Goal: Information Seeking & Learning: Learn about a topic

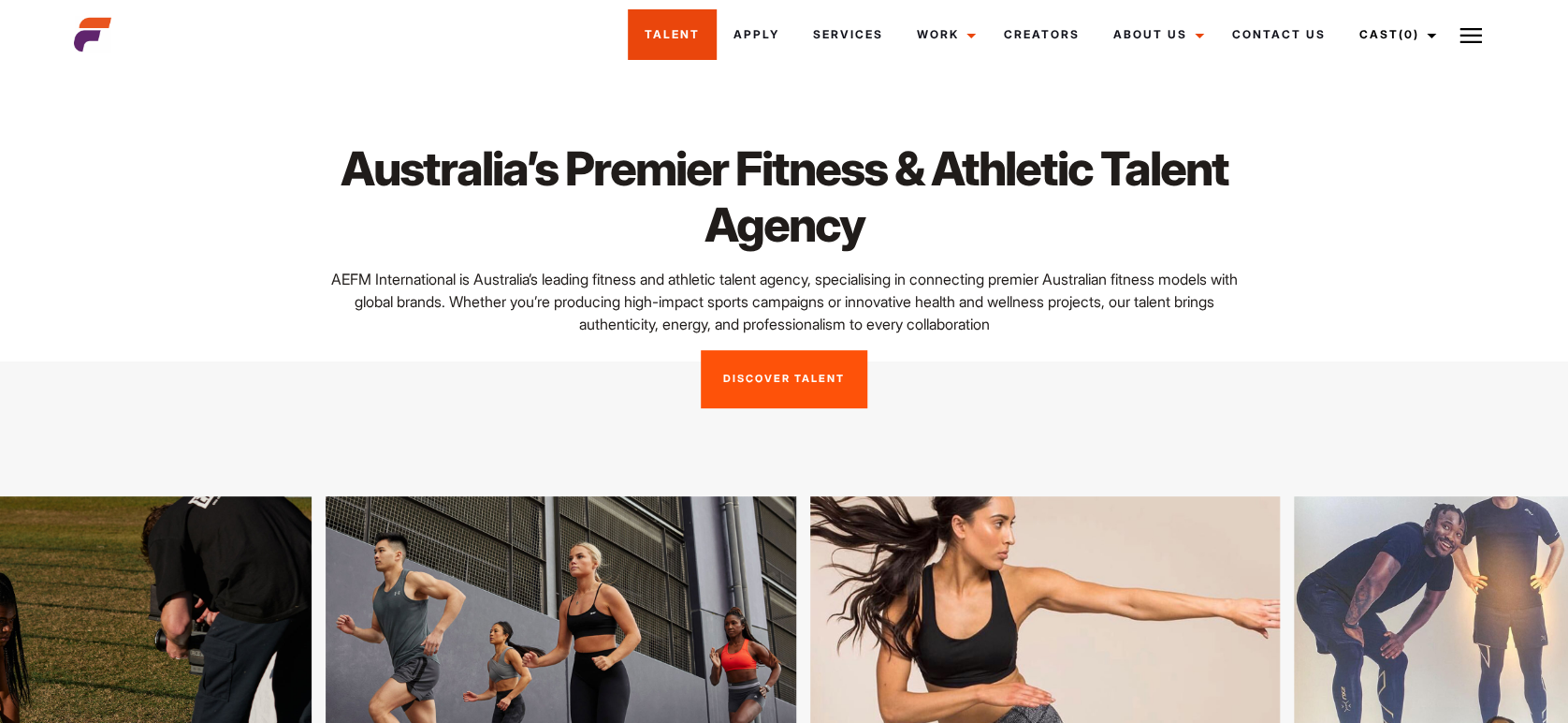
click at [655, 33] on link "Talent" at bounding box center [671, 34] width 88 height 50
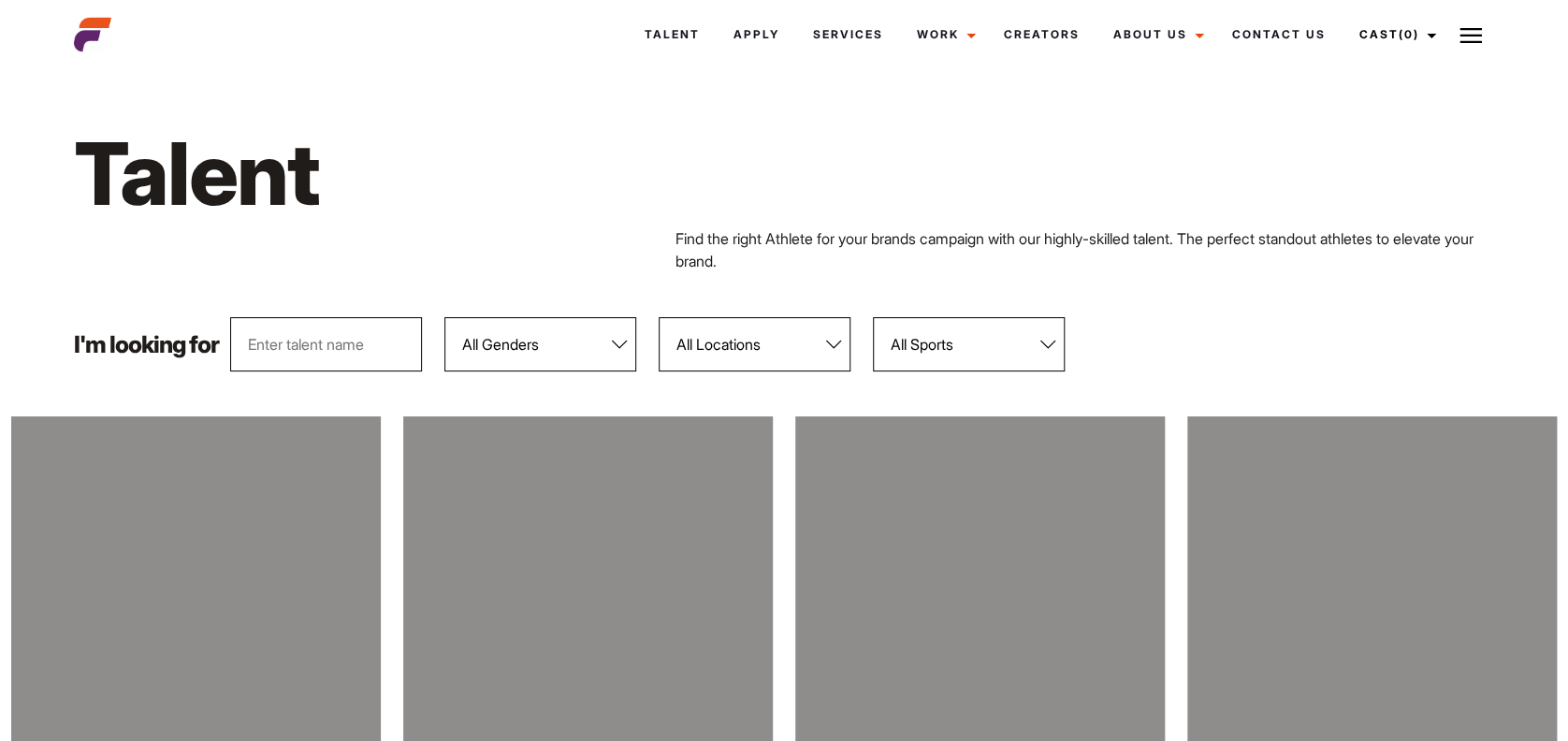
click at [620, 350] on select "All Genders Female Male" at bounding box center [540, 344] width 192 height 54
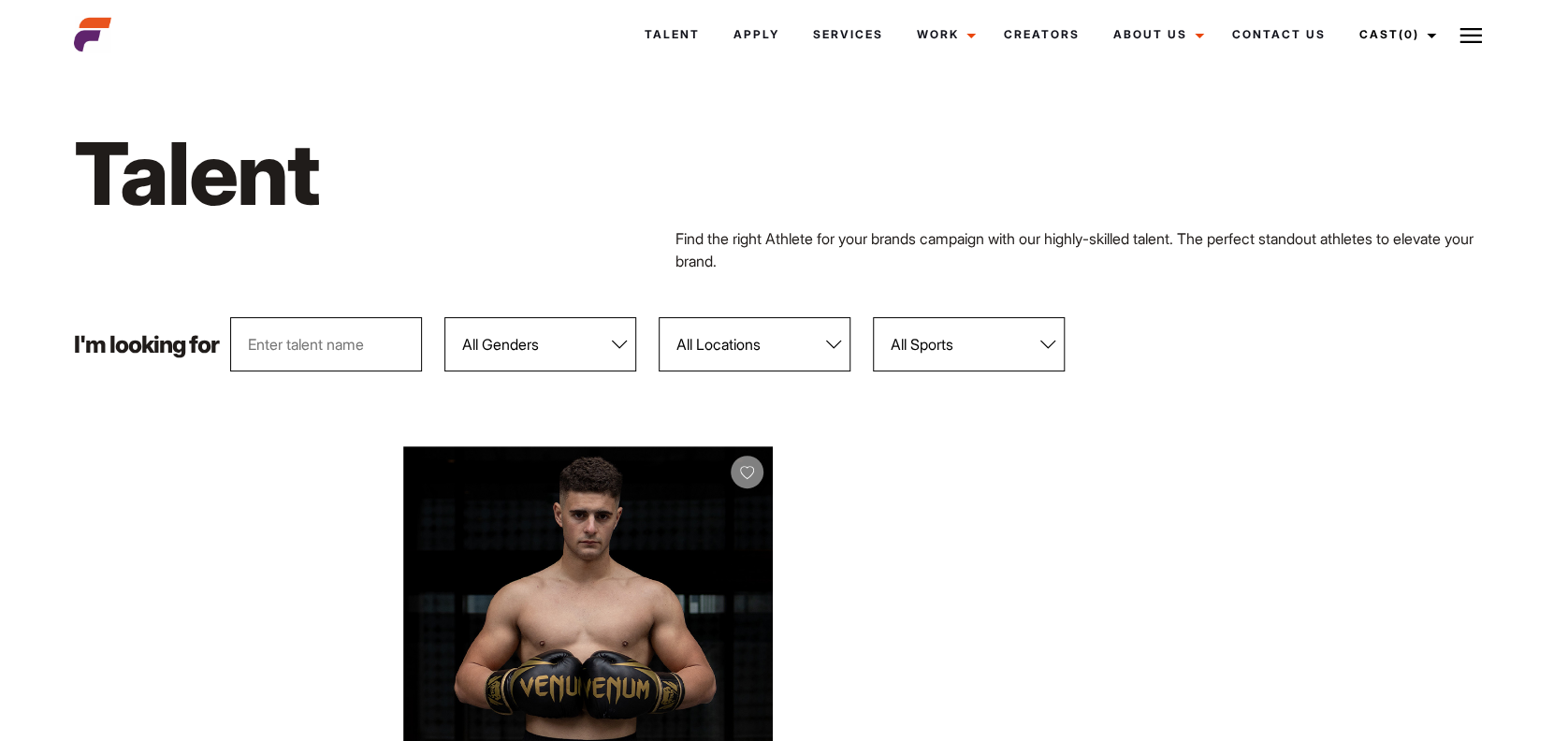
select select "103"
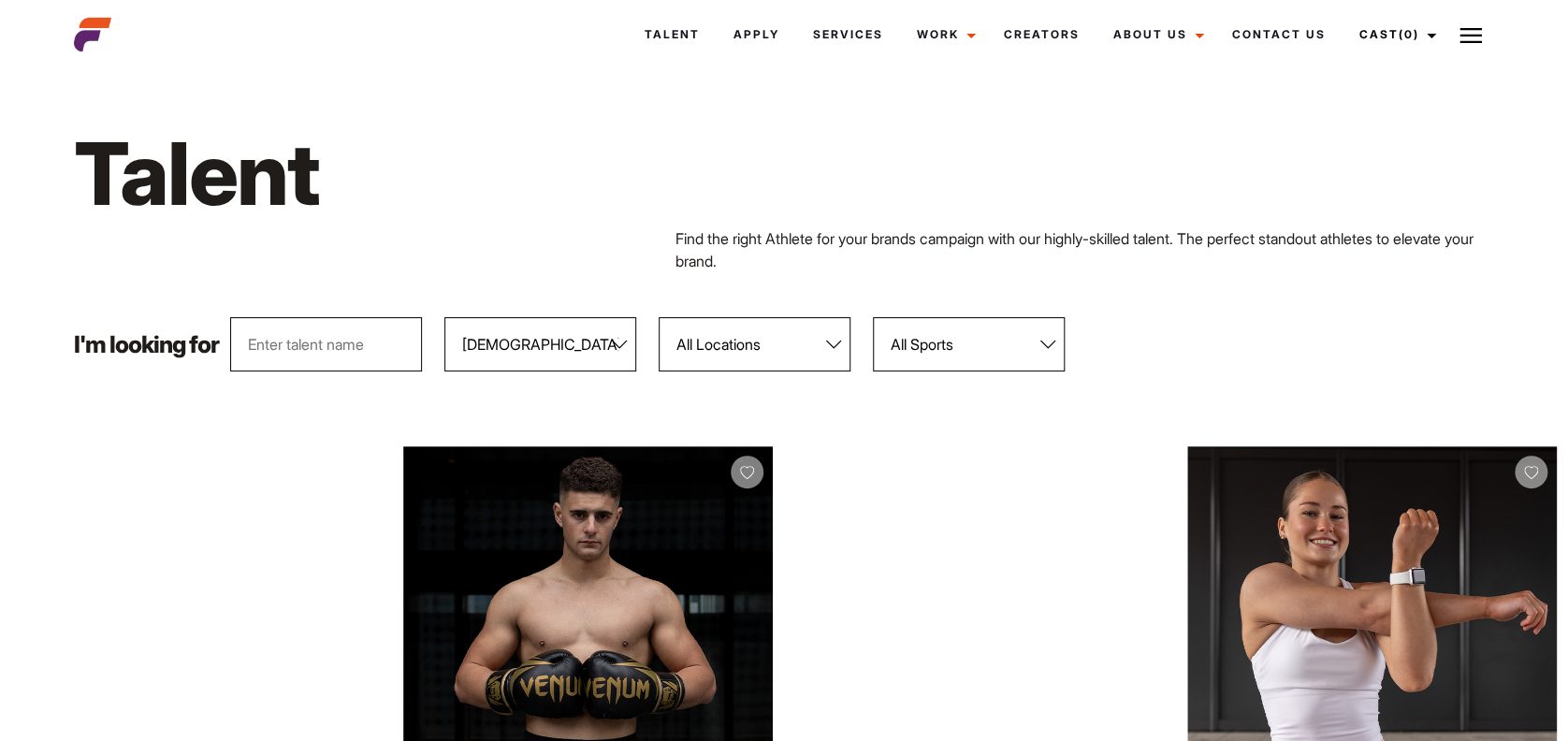
click at [445, 318] on select "All Genders Female Male" at bounding box center [540, 344] width 192 height 54
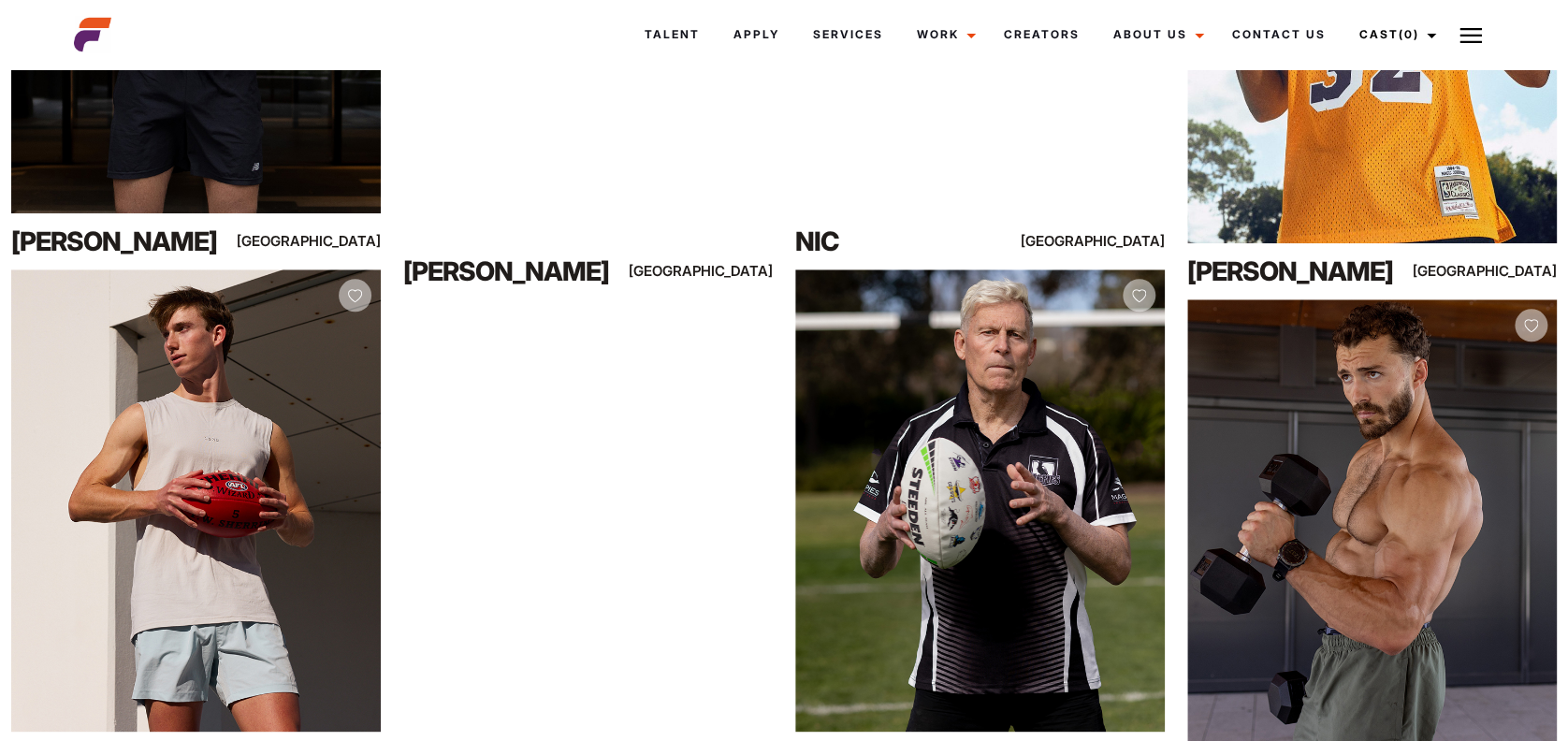
scroll to position [681, 0]
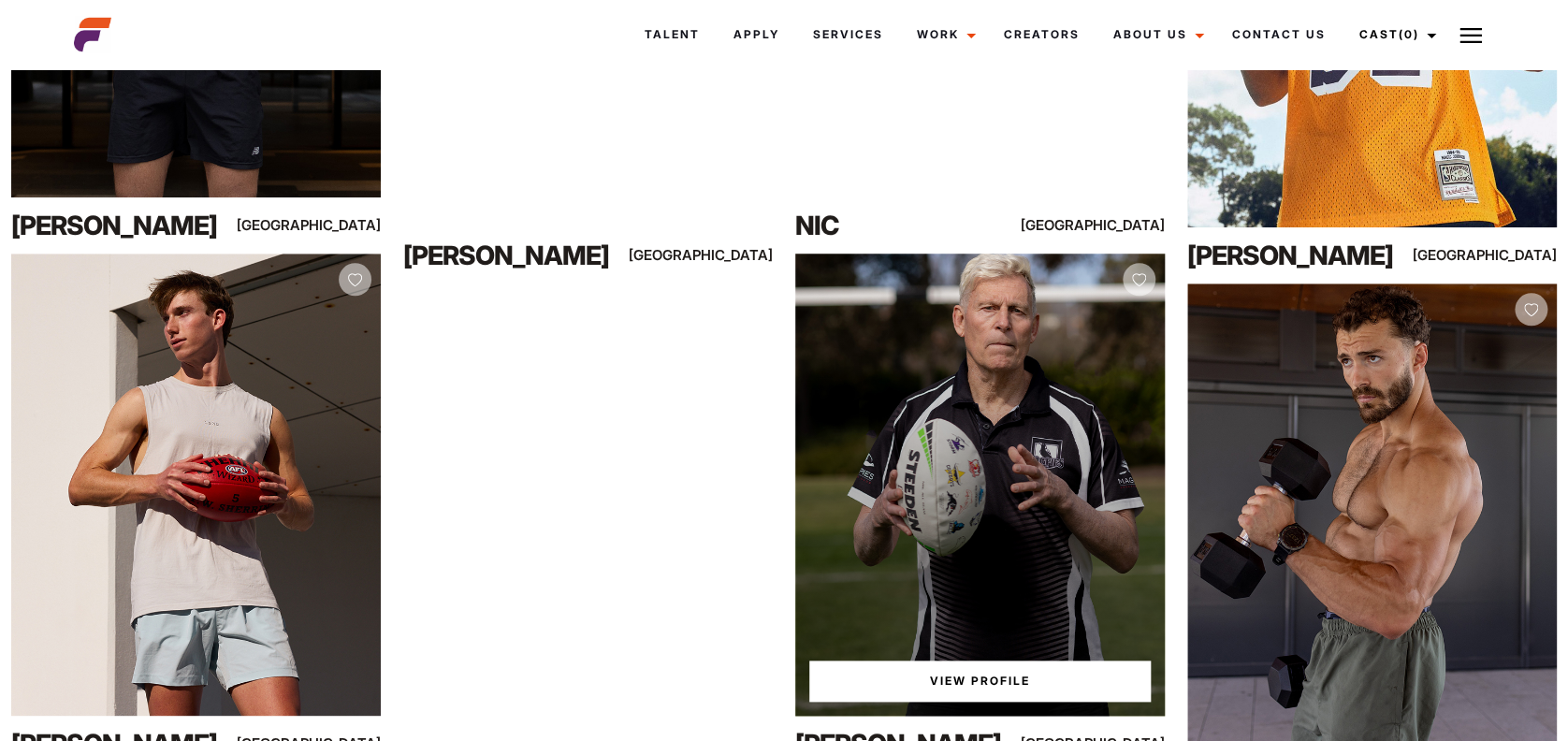
click at [993, 678] on link "View Profile" at bounding box center [979, 681] width 341 height 41
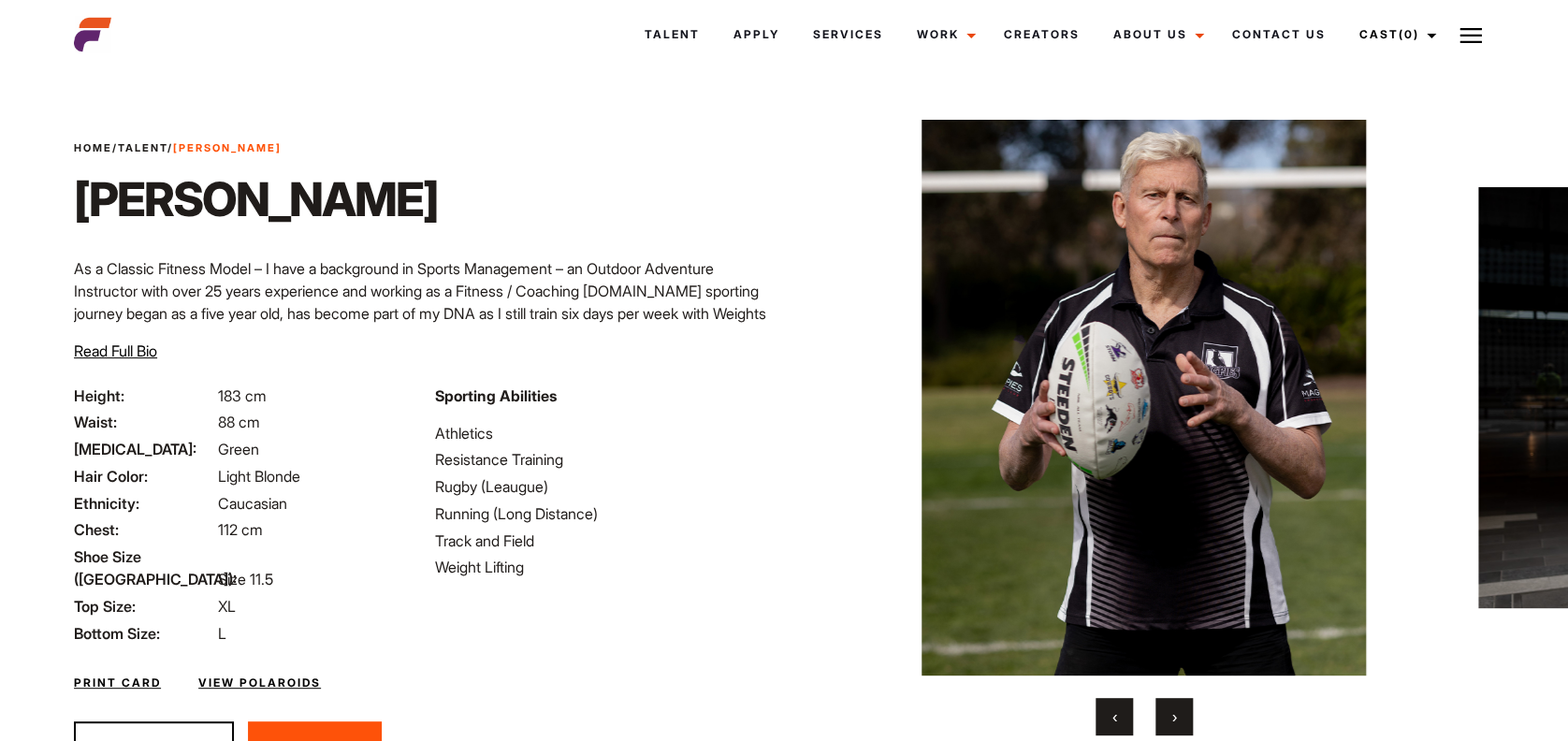
click at [1170, 719] on button "›" at bounding box center [1173, 716] width 37 height 37
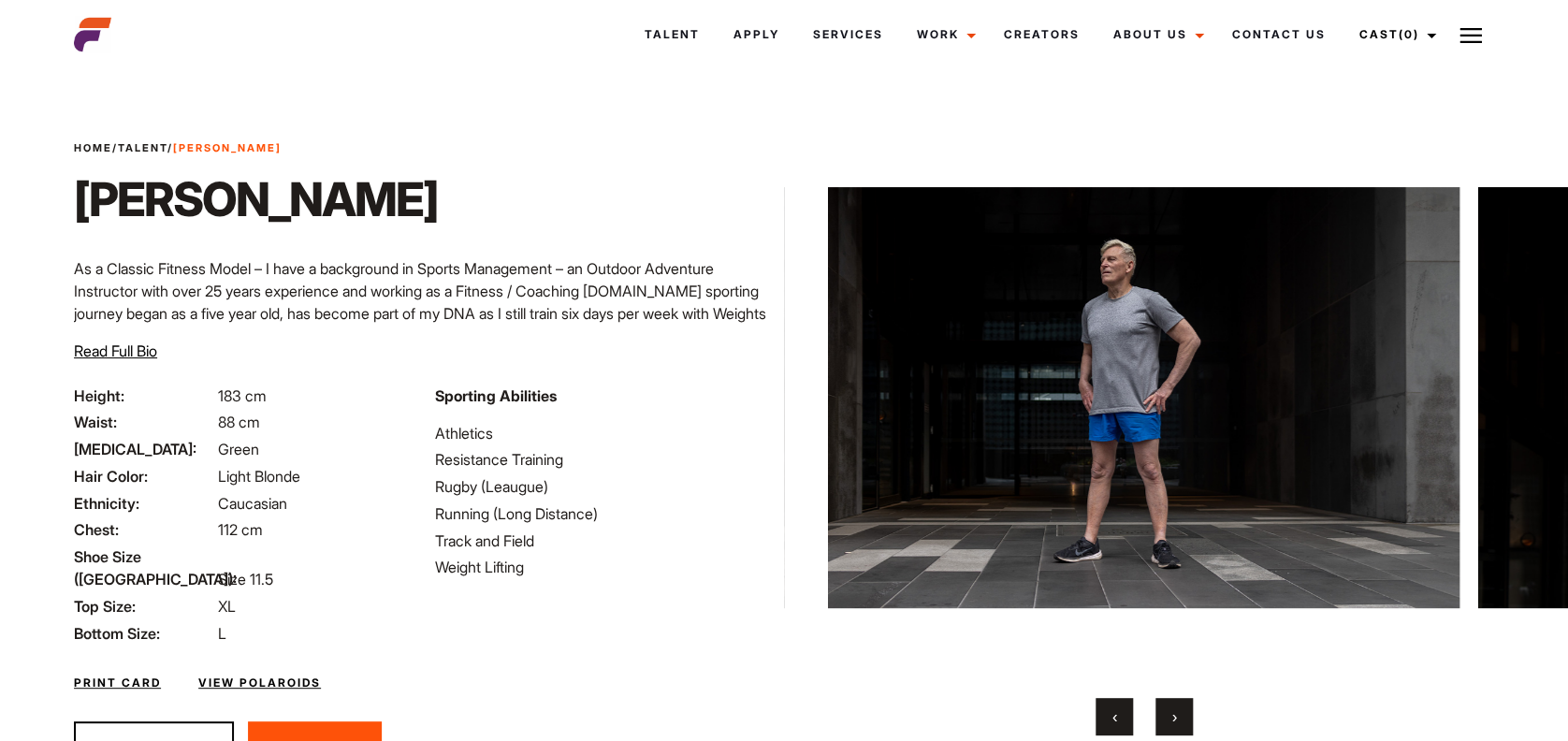
click at [1170, 719] on button "›" at bounding box center [1173, 716] width 37 height 37
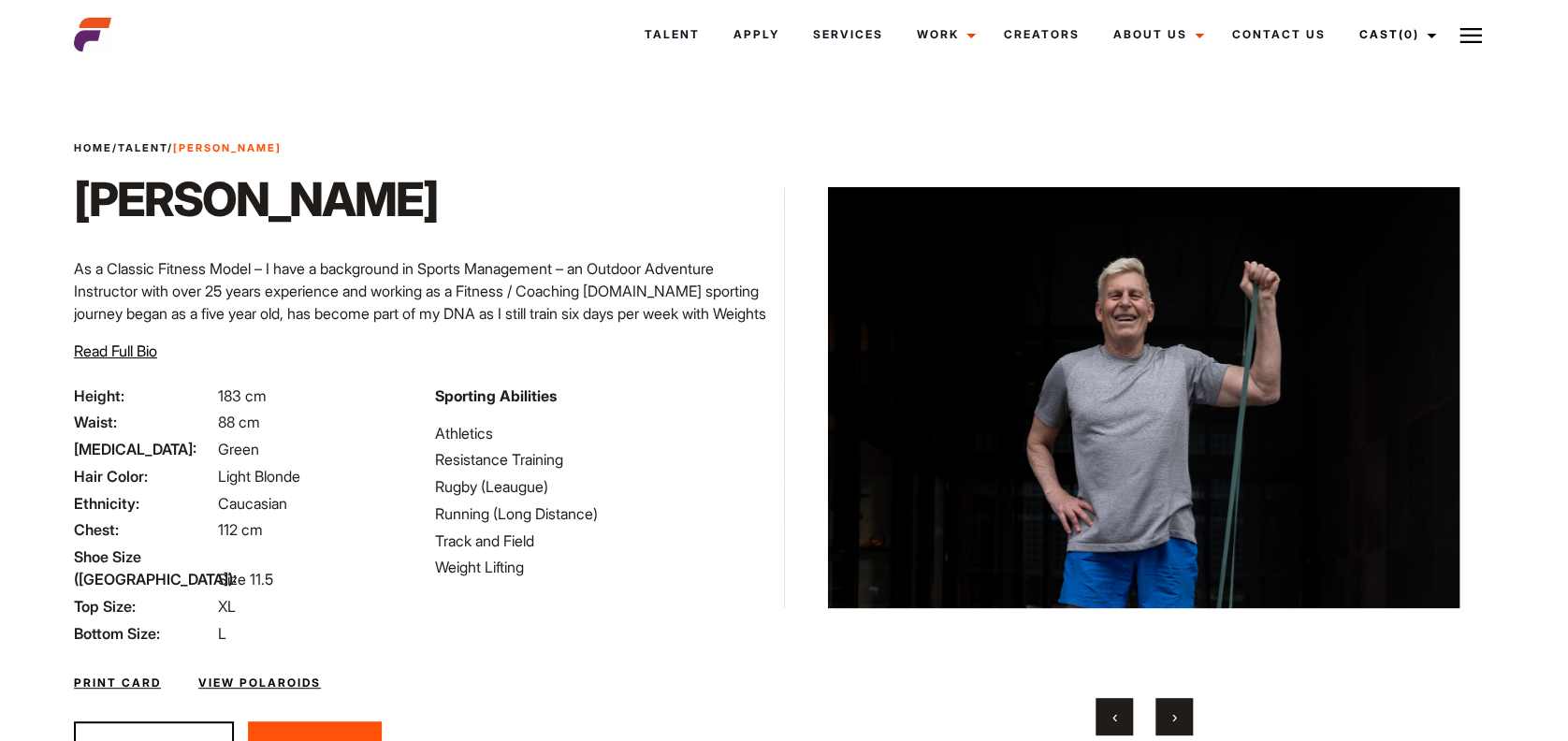
click at [1170, 719] on button "›" at bounding box center [1173, 716] width 37 height 37
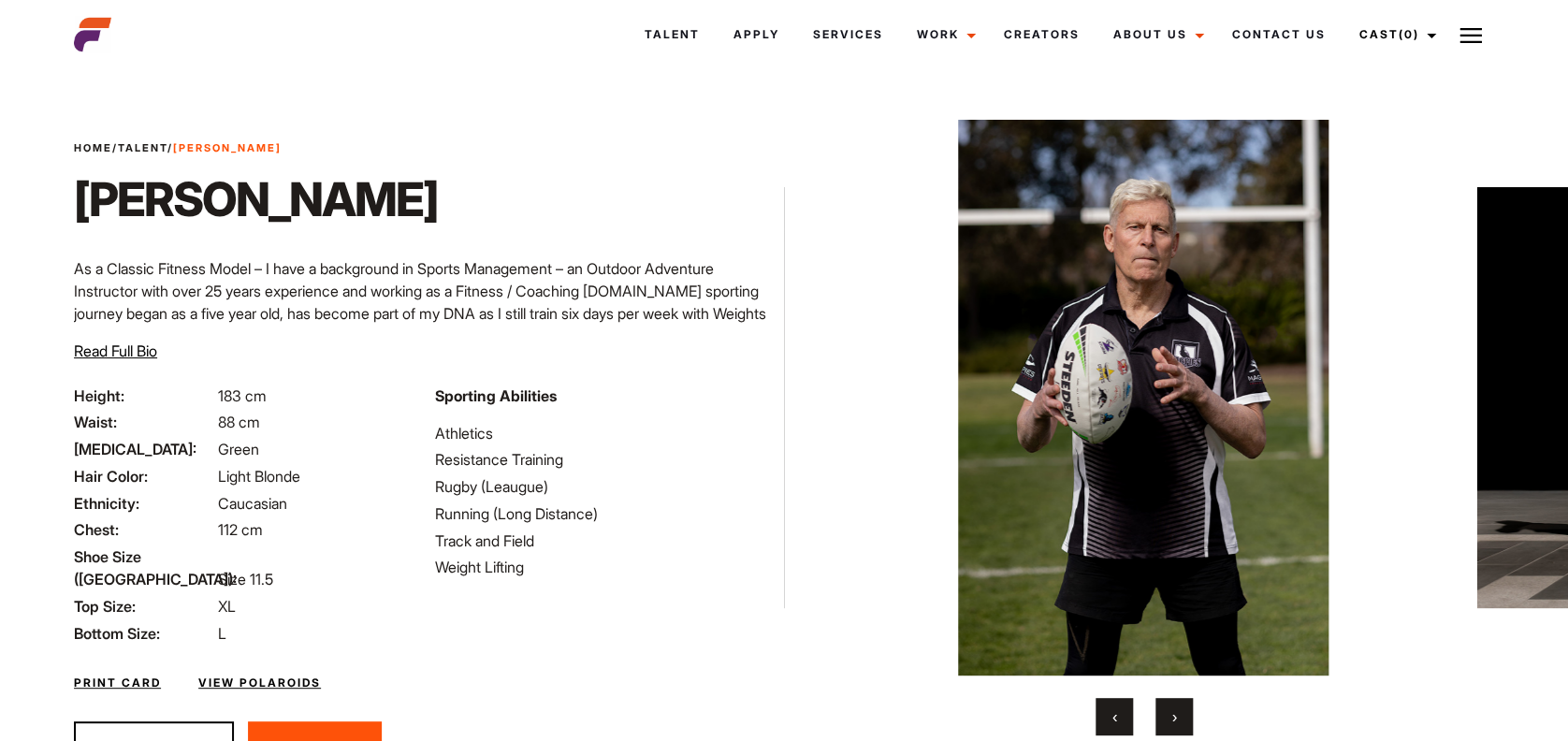
click at [1170, 719] on button "›" at bounding box center [1173, 716] width 37 height 37
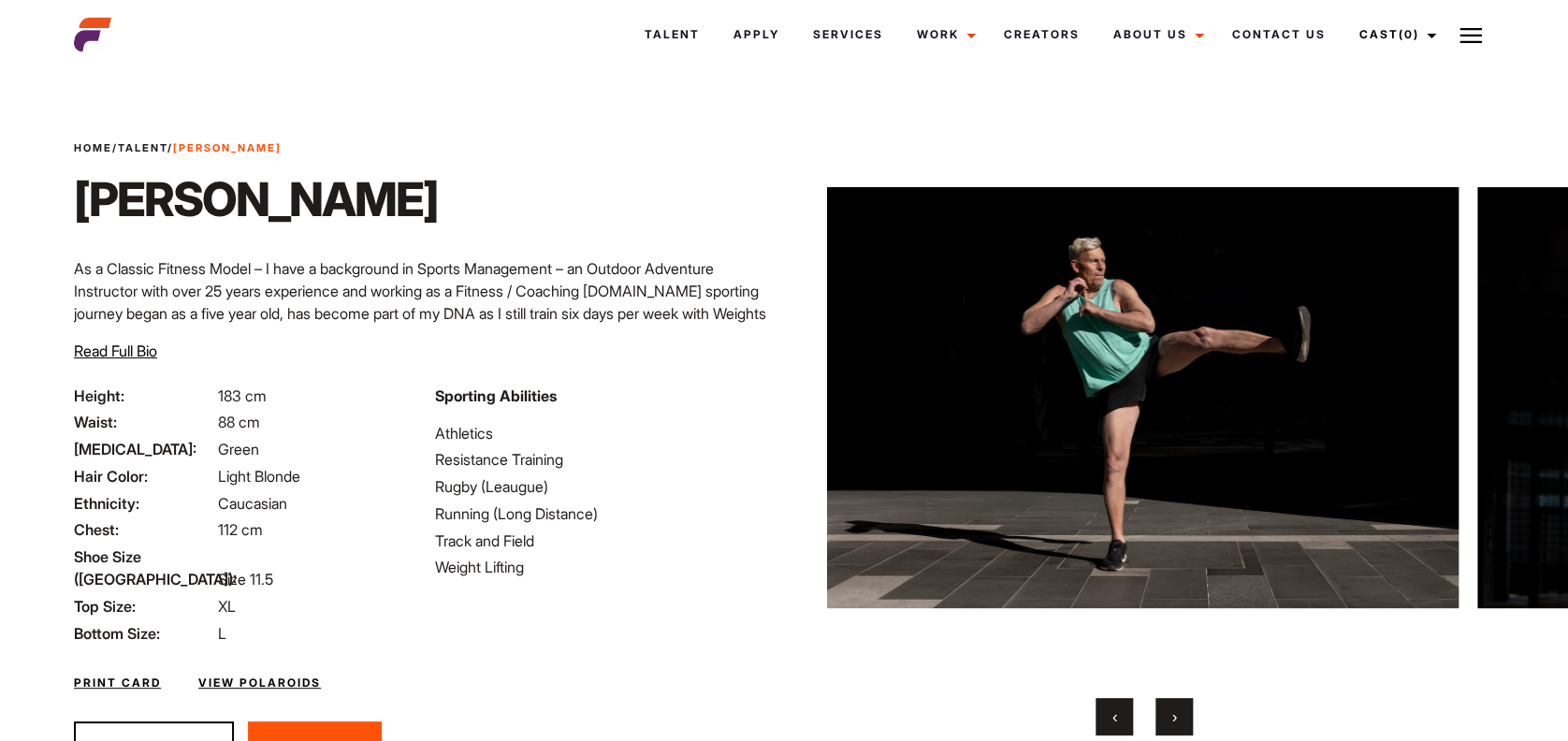
click at [1170, 719] on button "›" at bounding box center [1173, 716] width 37 height 37
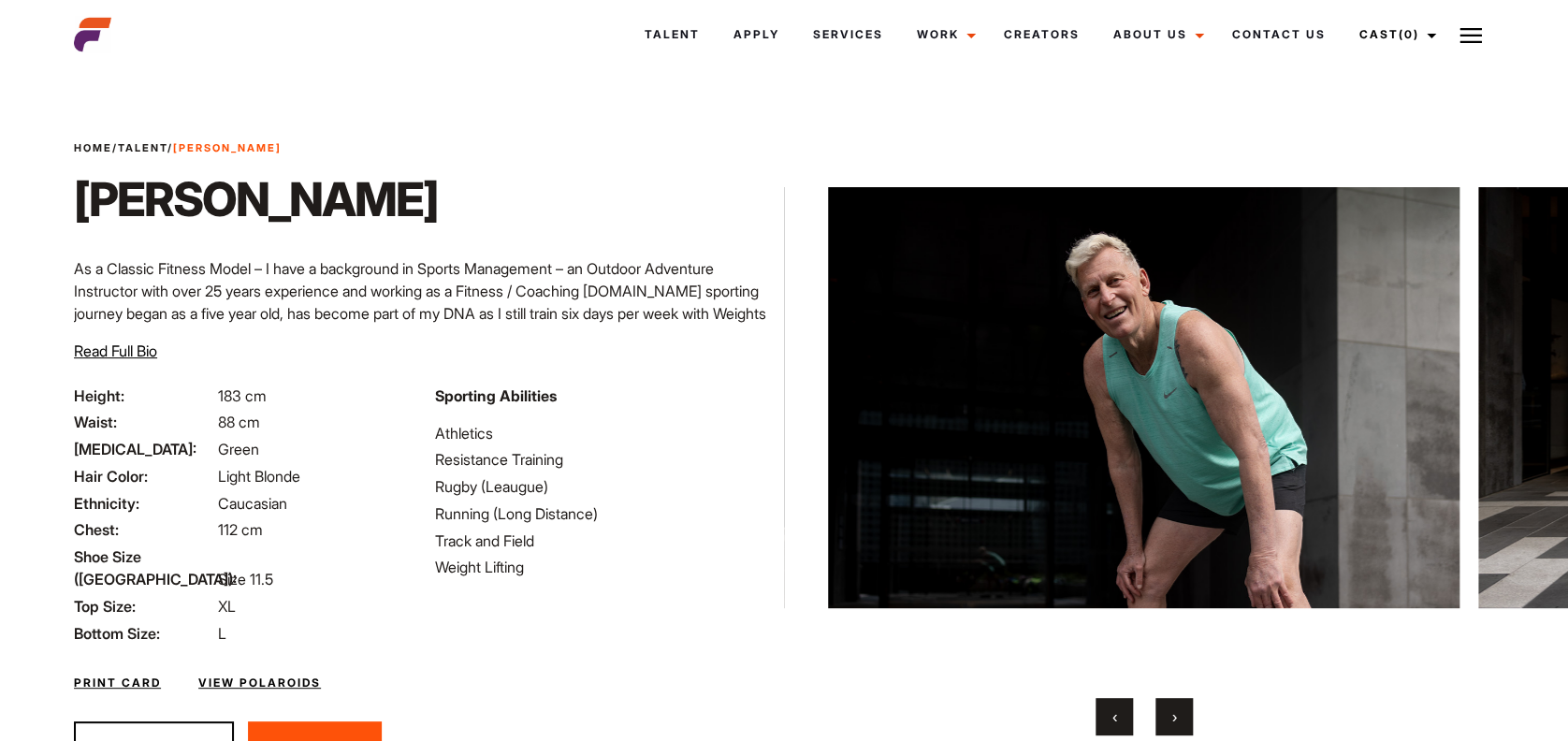
click at [1170, 719] on button "›" at bounding box center [1173, 716] width 37 height 37
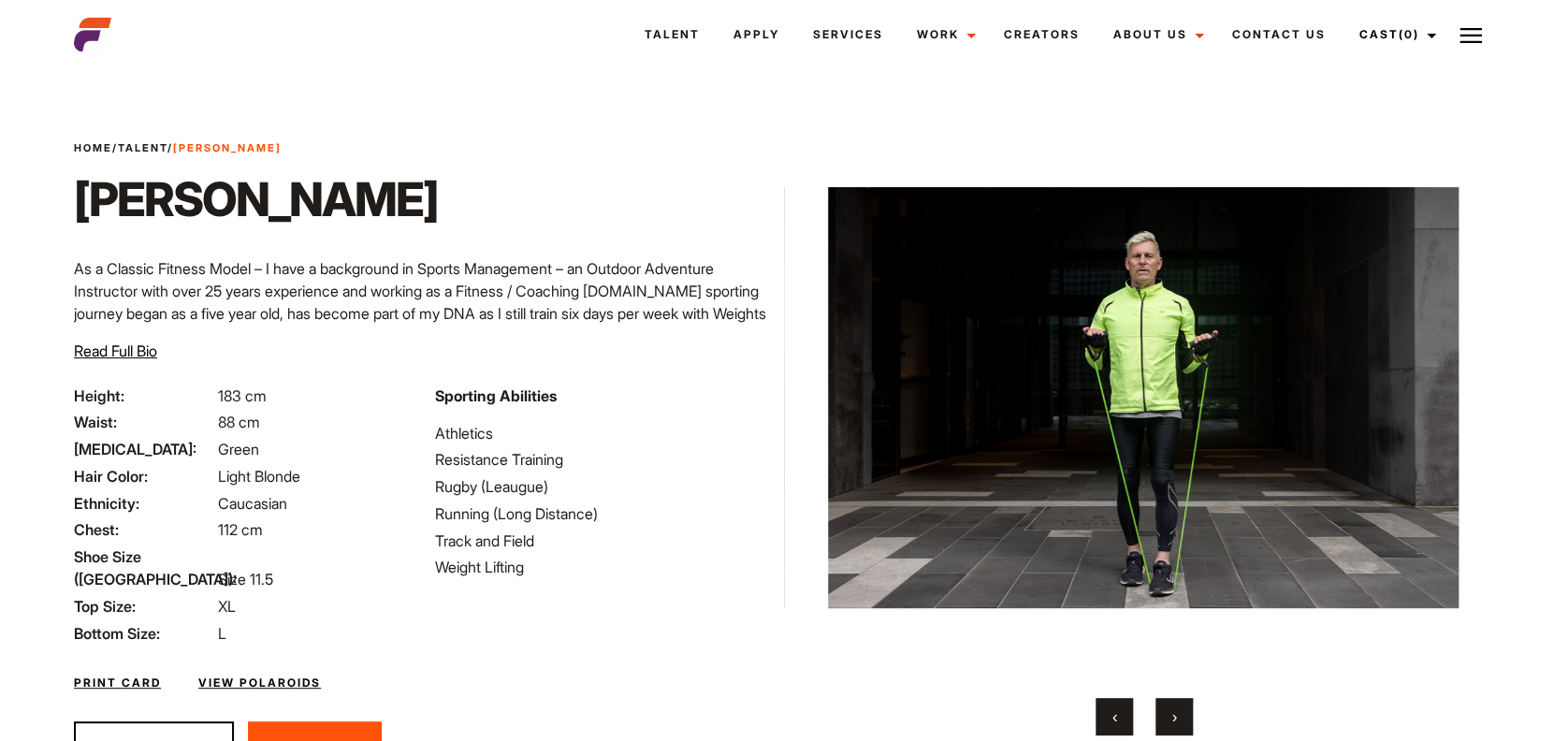
click at [1170, 719] on button "›" at bounding box center [1173, 716] width 37 height 37
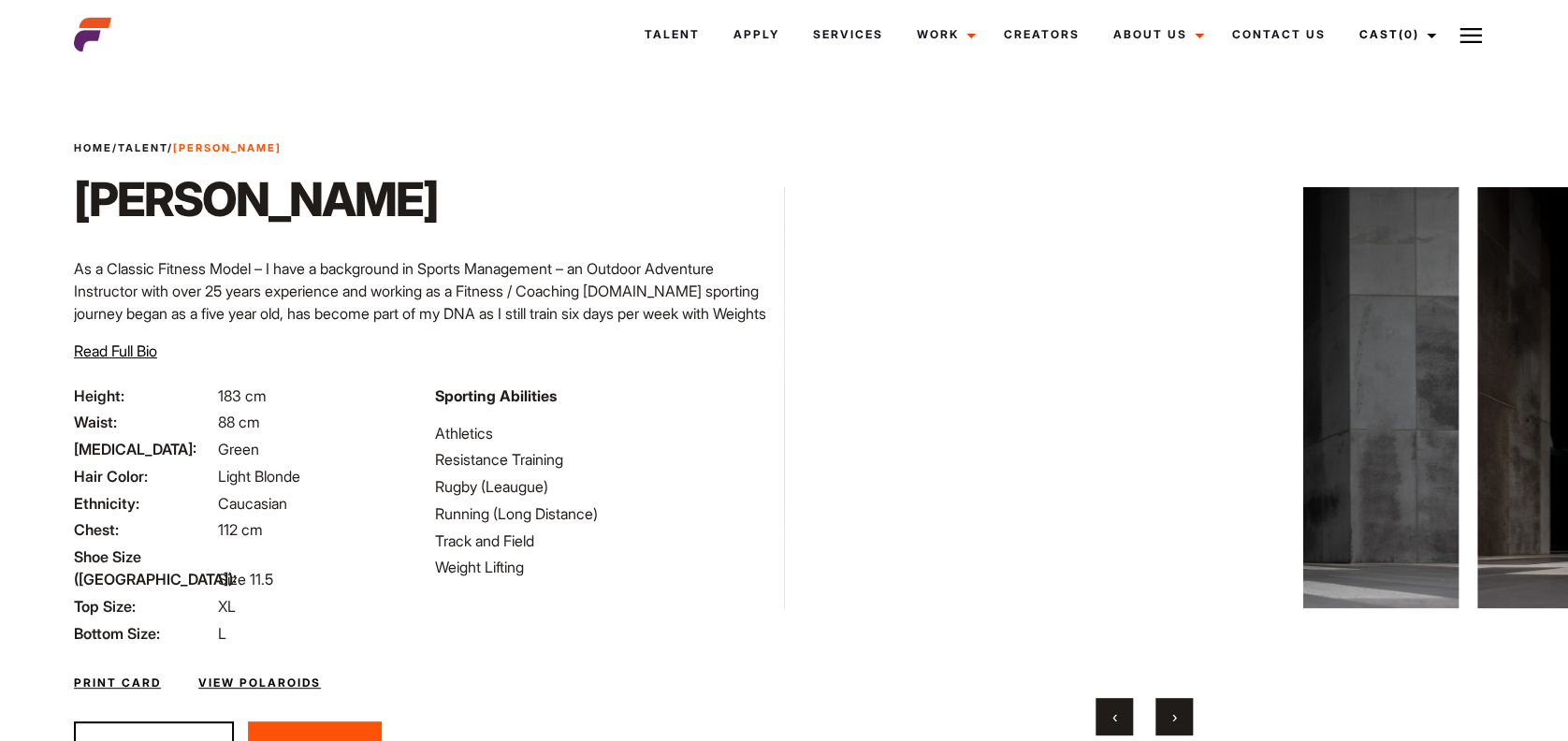
click at [1170, 719] on button "›" at bounding box center [1173, 716] width 37 height 37
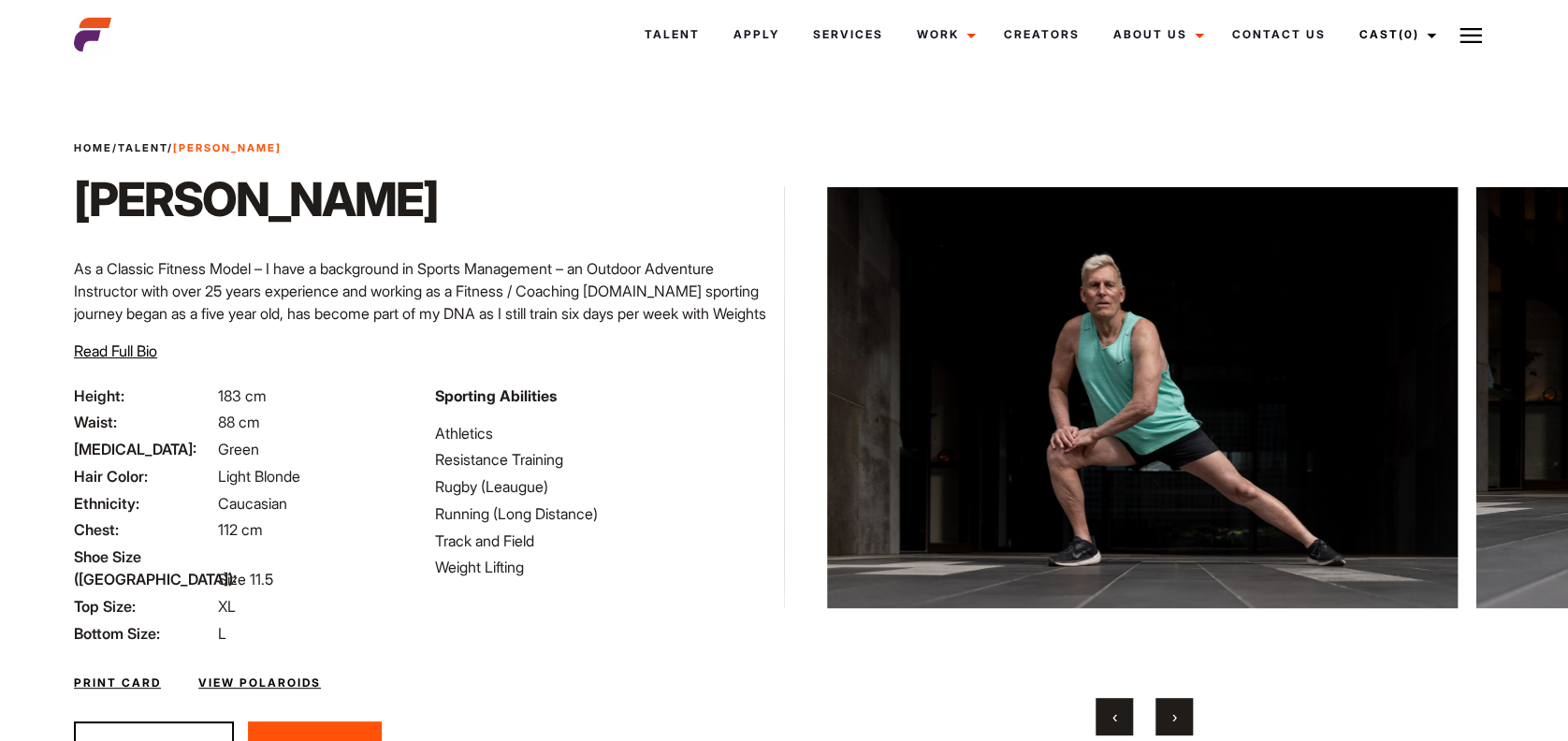
click at [1170, 719] on button "›" at bounding box center [1173, 716] width 37 height 37
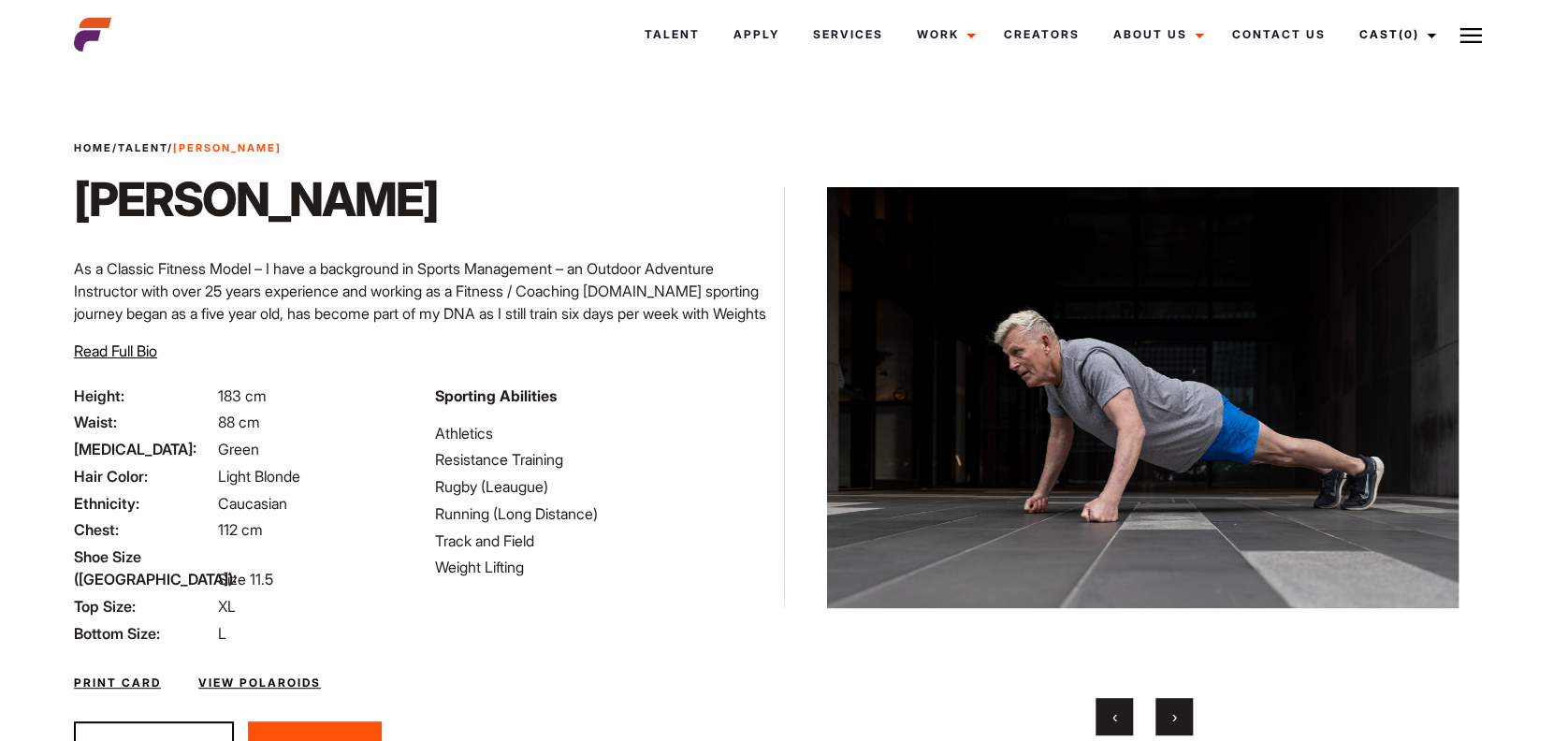
click at [1170, 719] on button "›" at bounding box center [1173, 716] width 37 height 37
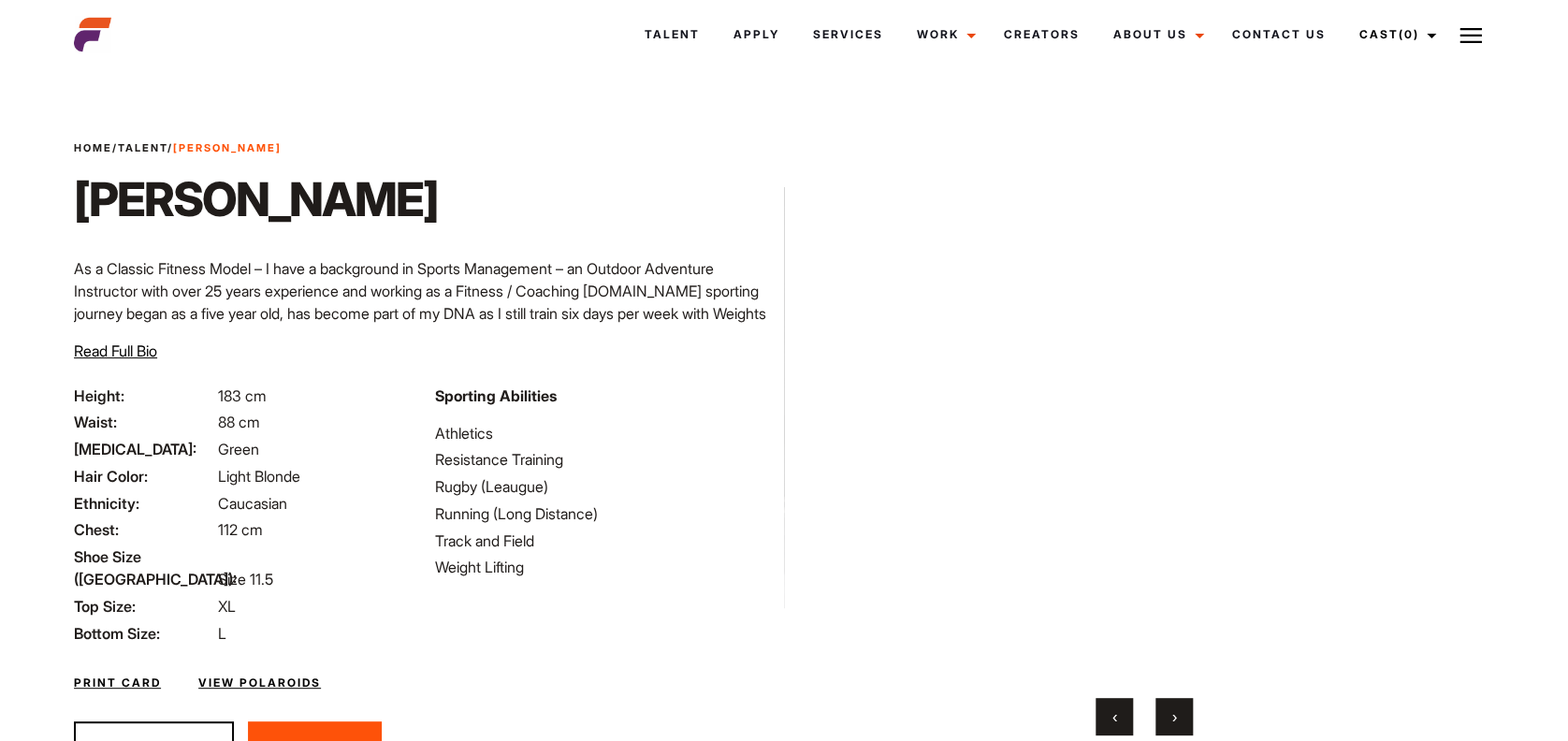
click at [269, 674] on link "View Polaroids" at bounding box center [260, 683] width 123 height 17
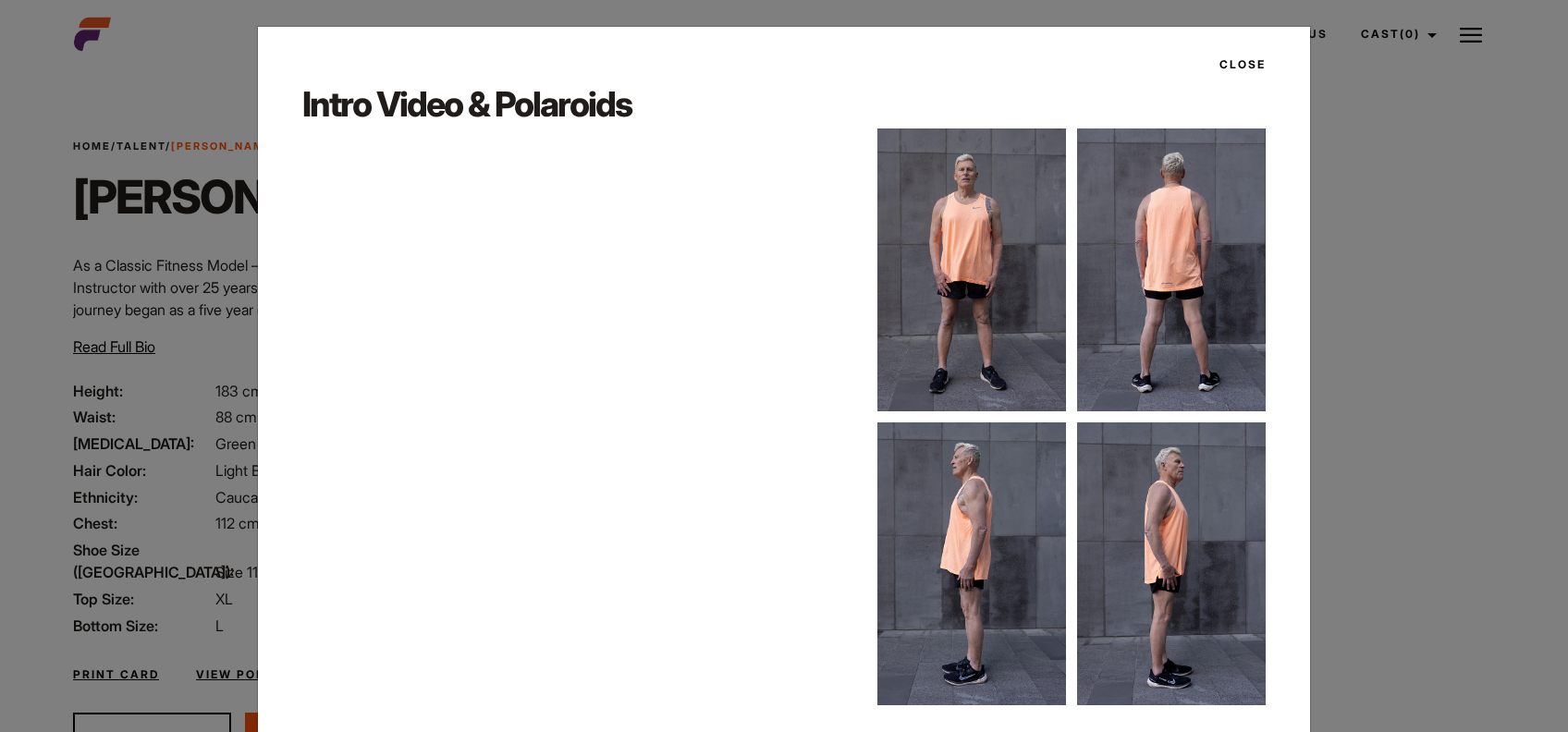
click at [954, 226] on img at bounding box center [971, 270] width 189 height 283
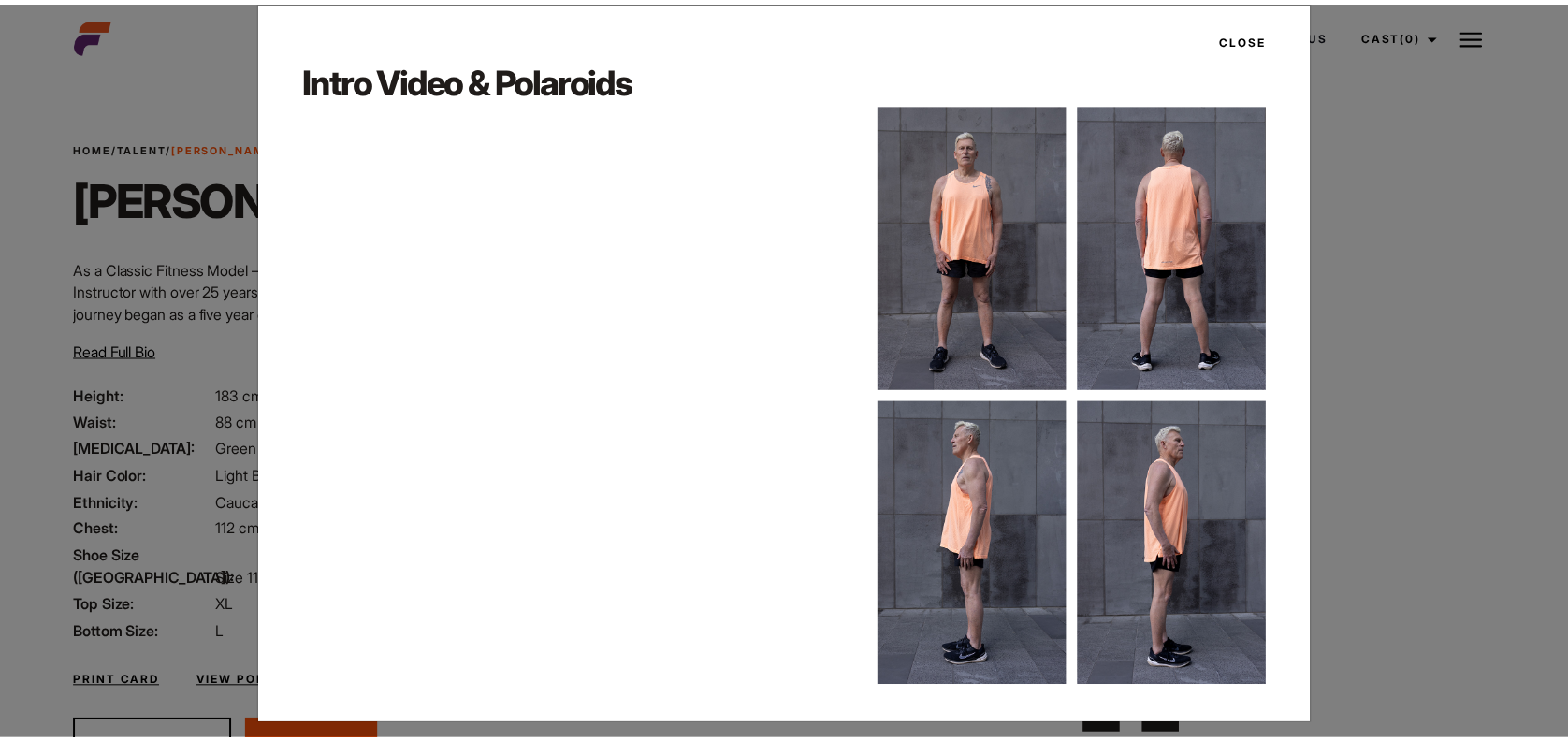
scroll to position [37, 0]
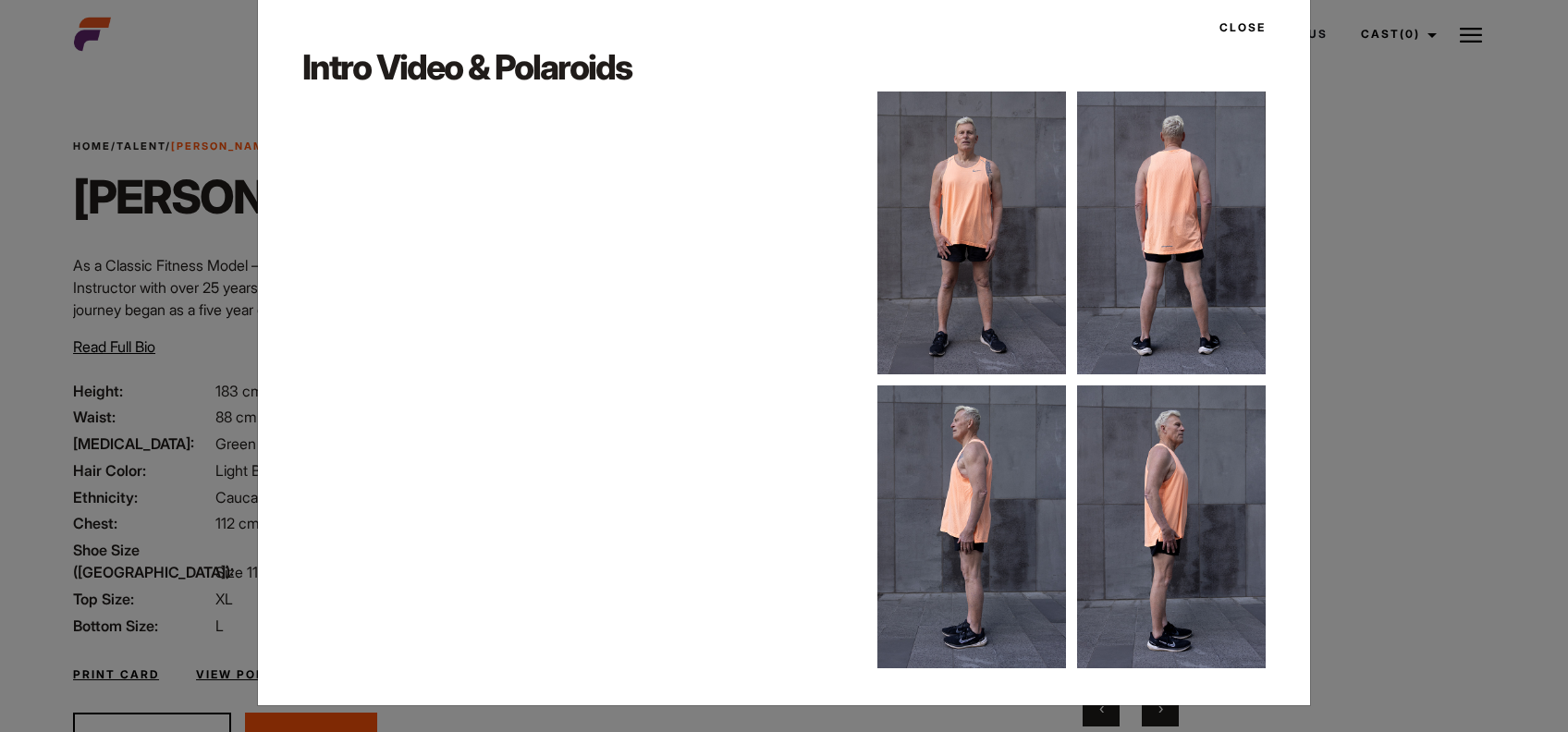
click at [1230, 37] on button "Close" at bounding box center [1236, 27] width 57 height 31
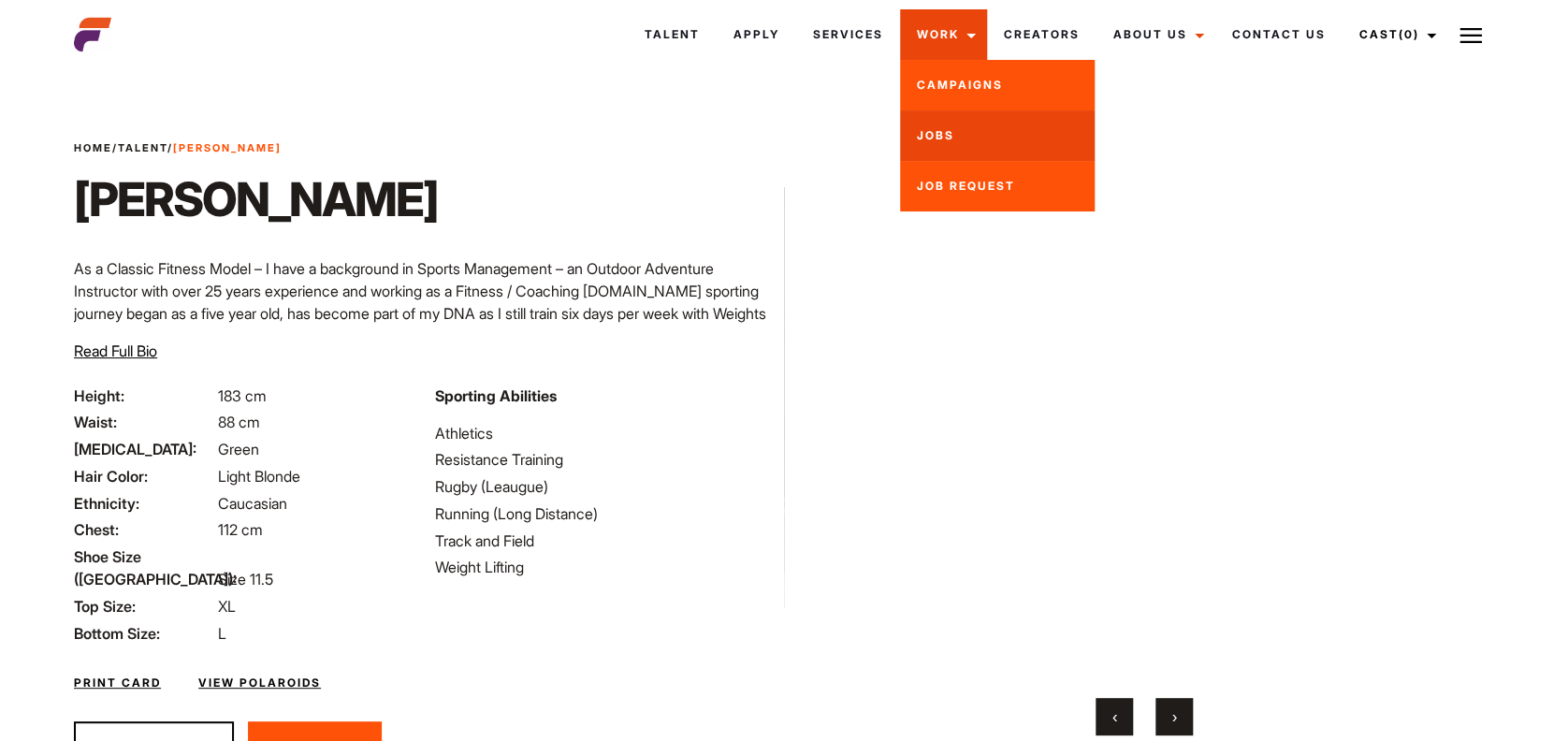
click at [936, 128] on link "Jobs" at bounding box center [997, 135] width 195 height 50
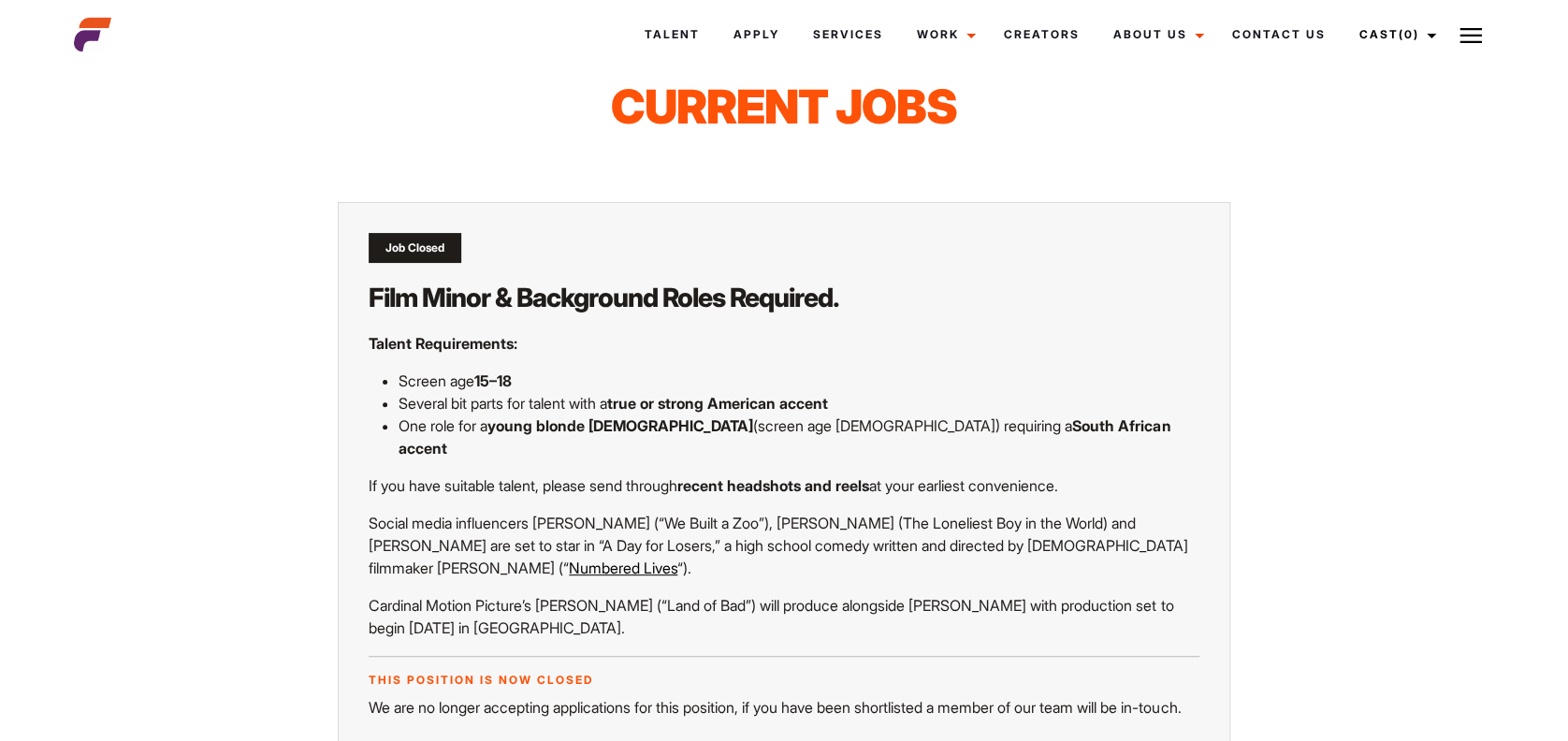
scroll to position [49, 0]
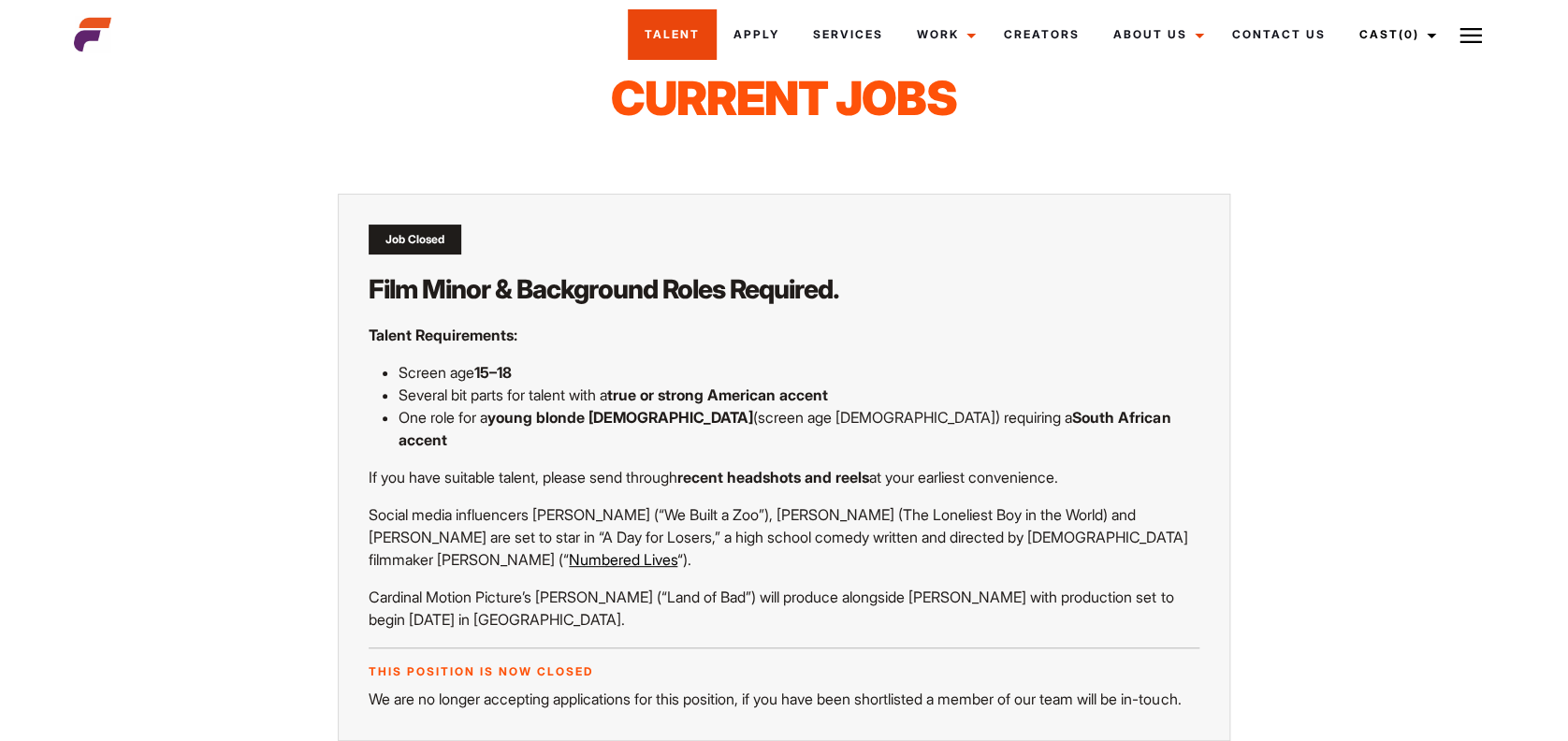
click at [670, 47] on link "Talent" at bounding box center [671, 34] width 88 height 50
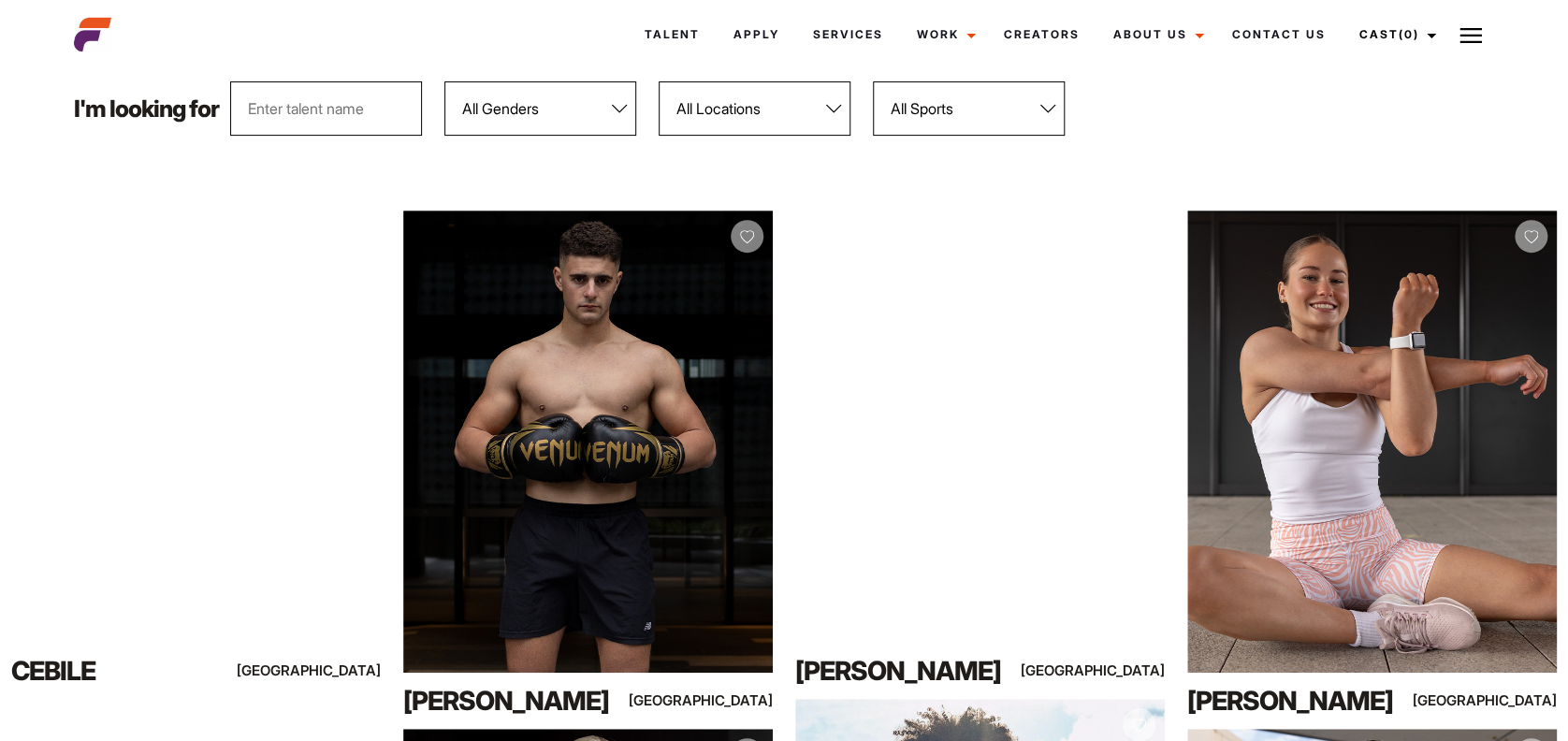
scroll to position [103, 0]
